Goal: Information Seeking & Learning: Learn about a topic

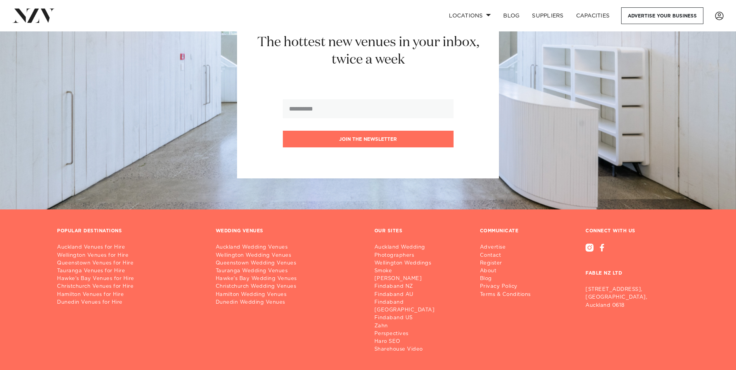
scroll to position [9093, 0]
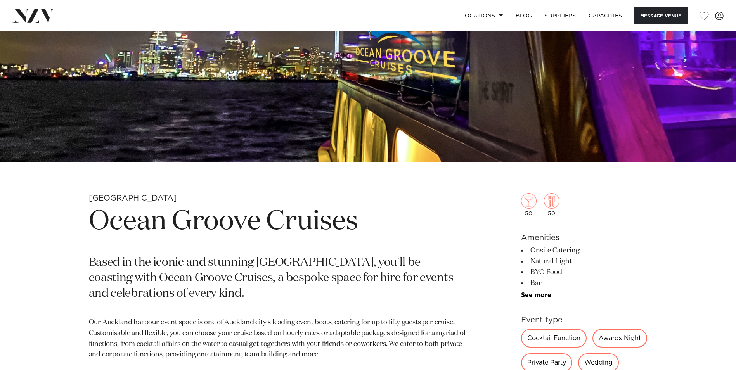
scroll to position [233, 0]
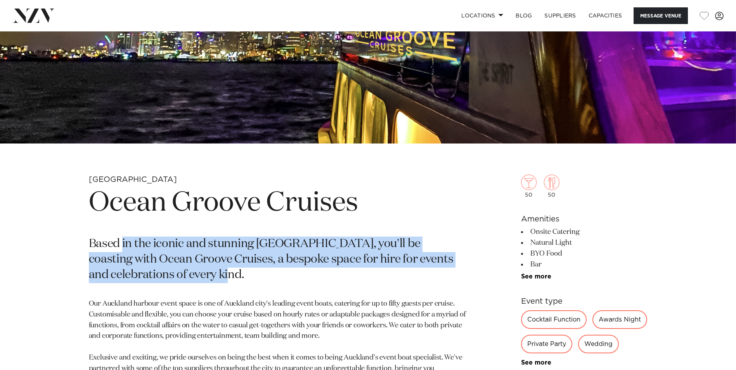
drag, startPoint x: 123, startPoint y: 243, endPoint x: 210, endPoint y: 274, distance: 92.4
click at [210, 274] on p "Based in the iconic and stunning Westhaven Marina, you'll be coasting with Ocea…" at bounding box center [277, 260] width 377 height 47
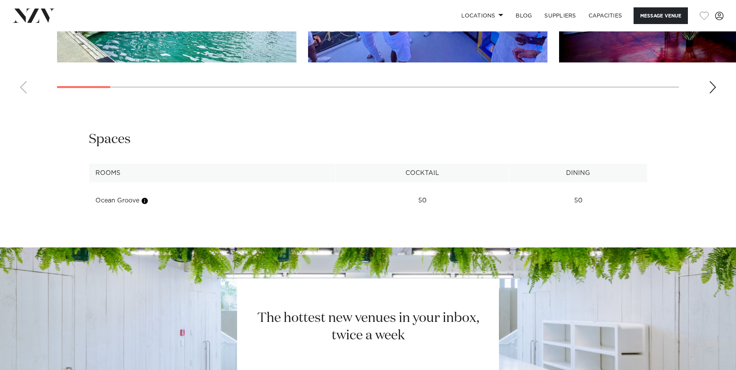
scroll to position [970, 0]
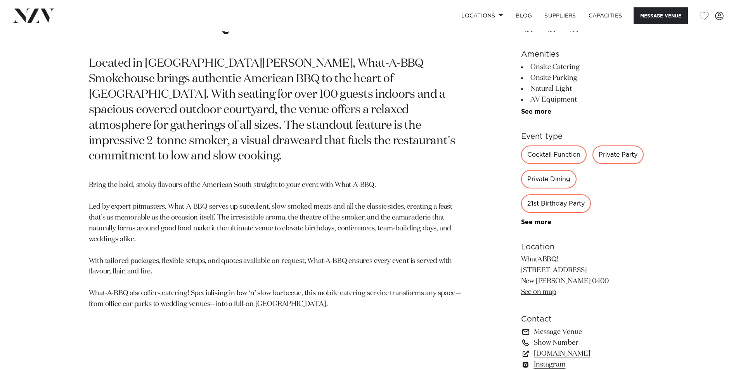
scroll to position [427, 0]
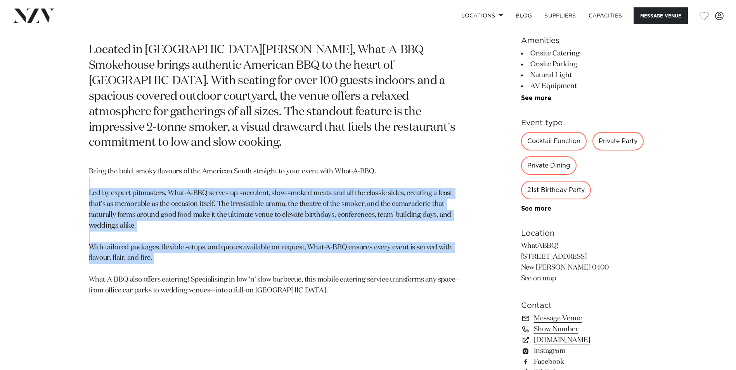
drag, startPoint x: 130, startPoint y: 169, endPoint x: 160, endPoint y: 255, distance: 91.3
click at [160, 255] on p "Bring the bold, smoky flavours of the American South straight to your event wit…" at bounding box center [277, 232] width 377 height 130
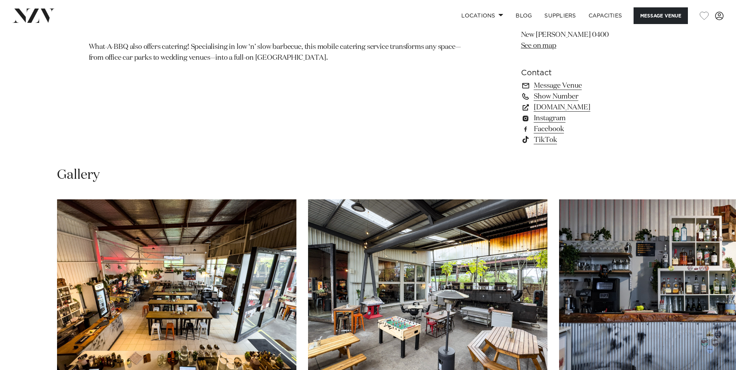
scroll to position [737, 0]
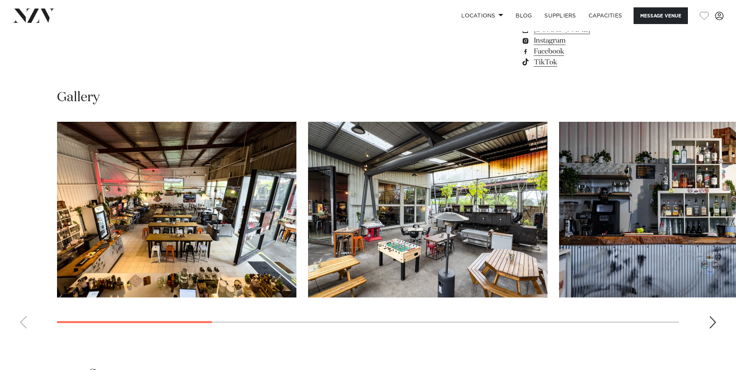
click at [291, 237] on img "1 / 10" at bounding box center [176, 210] width 239 height 176
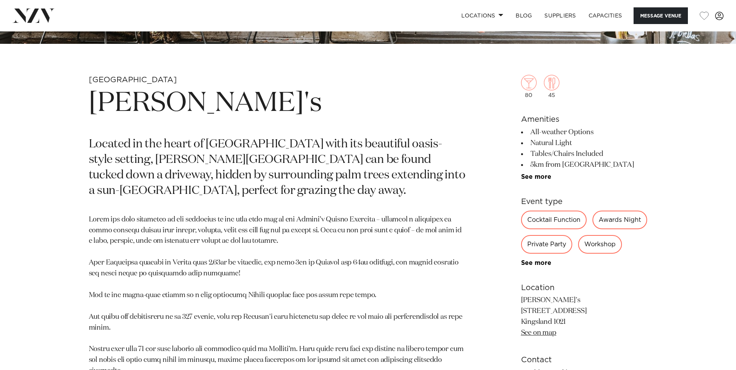
scroll to position [505, 0]
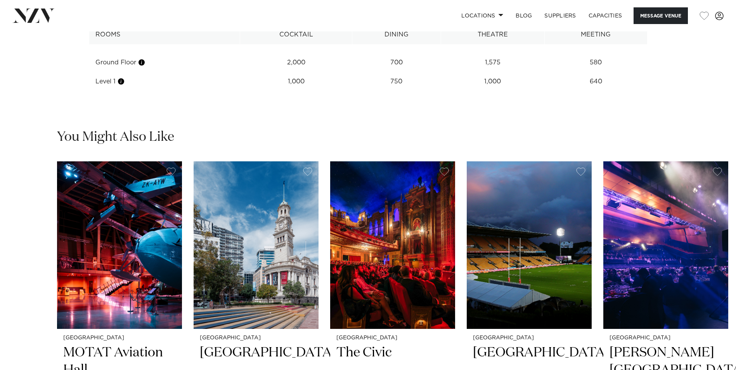
scroll to position [1203, 0]
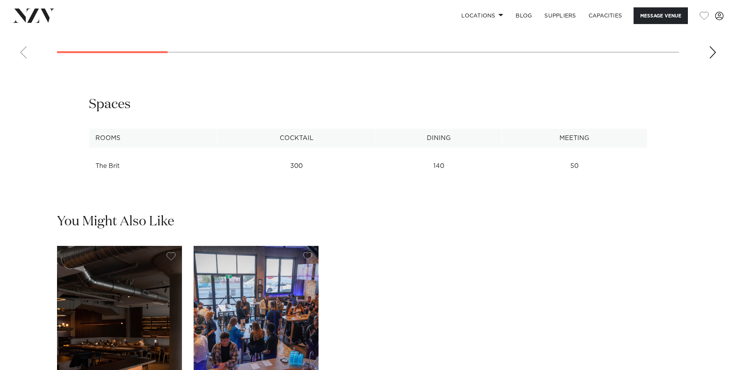
scroll to position [1087, 0]
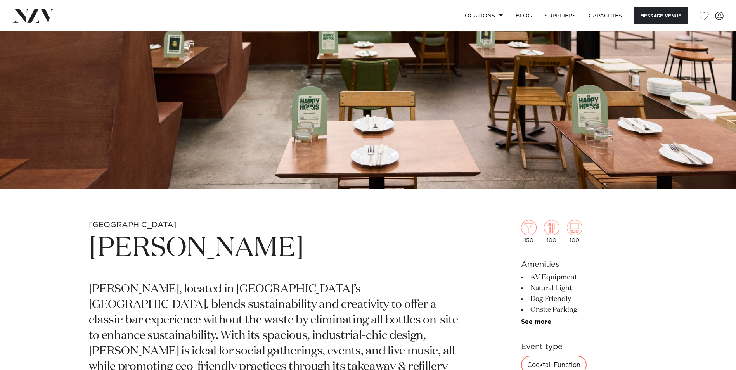
scroll to position [272, 0]
